Goal: Task Accomplishment & Management: Complete application form

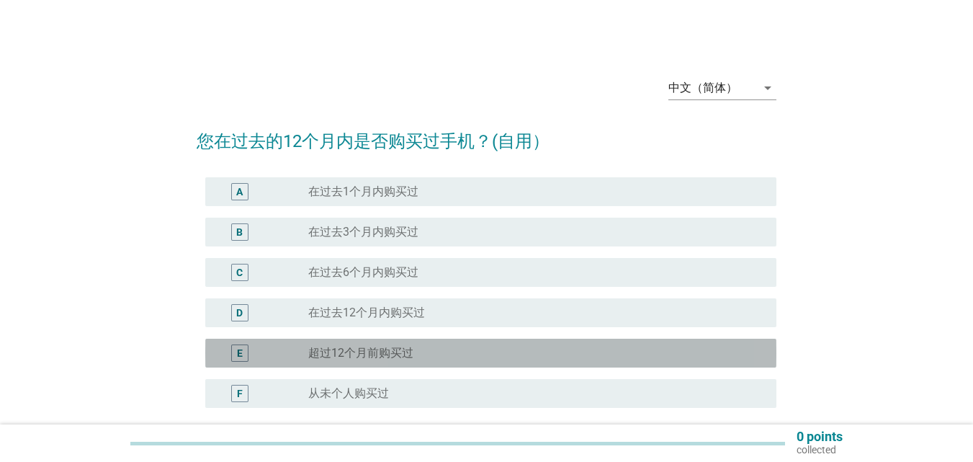
drag, startPoint x: 0, startPoint y: 0, endPoint x: 606, endPoint y: 352, distance: 700.7
click at [606, 352] on div "radio_button_unchecked 超过[DATE]购买过" at bounding box center [530, 353] width 445 height 14
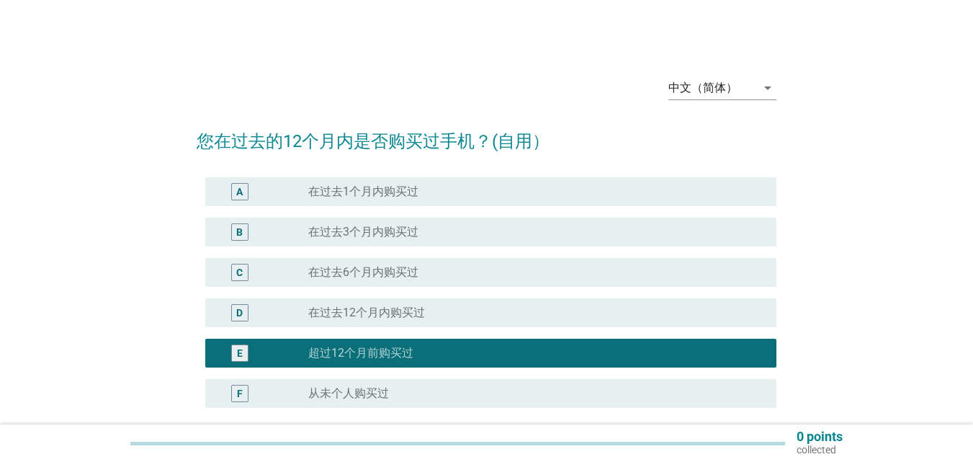
scroll to position [135, 0]
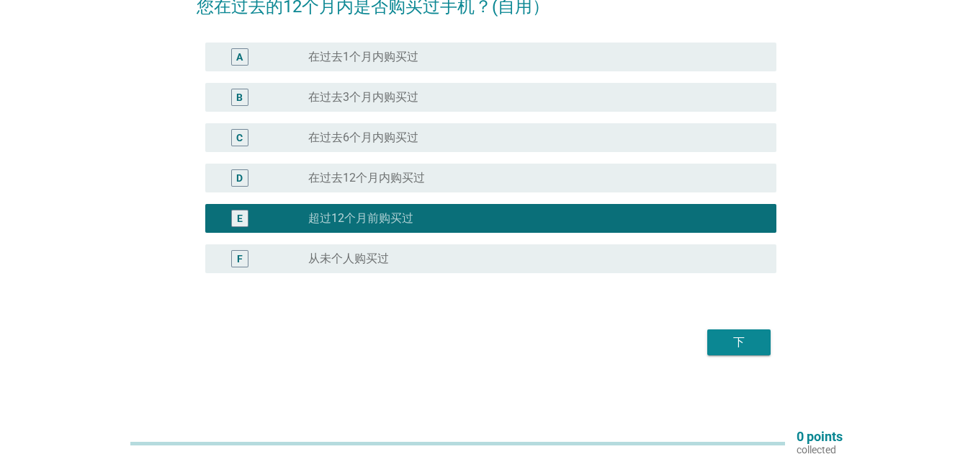
click at [759, 344] on button "下" at bounding box center [738, 342] width 63 height 26
